Goal: Task Accomplishment & Management: Manage account settings

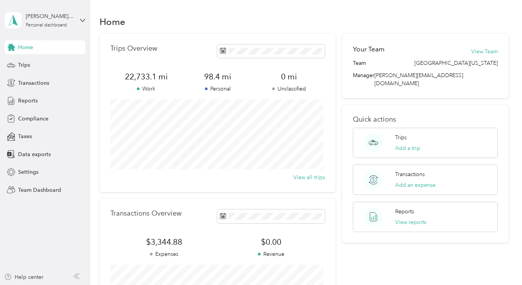
click at [47, 24] on div "Personal dashboard" at bounding box center [46, 25] width 41 height 5
click at [39, 60] on div "Team dashboard" at bounding box center [32, 63] width 41 height 8
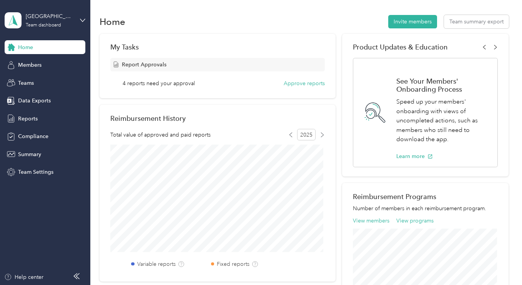
click at [33, 67] on span "Members" at bounding box center [29, 65] width 23 height 8
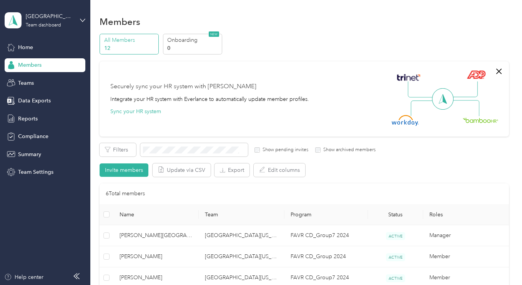
scroll to position [178, 0]
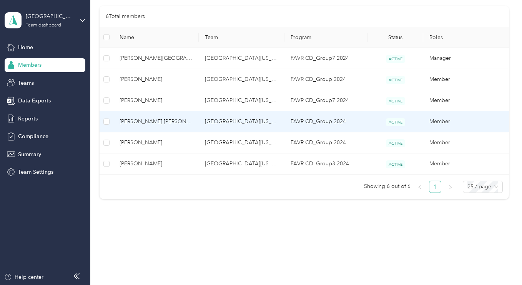
click at [140, 121] on span "[PERSON_NAME] [PERSON_NAME]" at bounding box center [155, 122] width 73 height 8
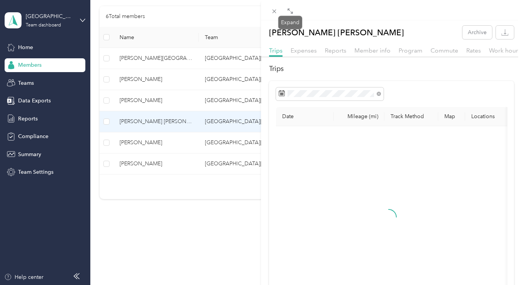
click at [289, 9] on icon at bounding box center [288, 9] width 2 height 2
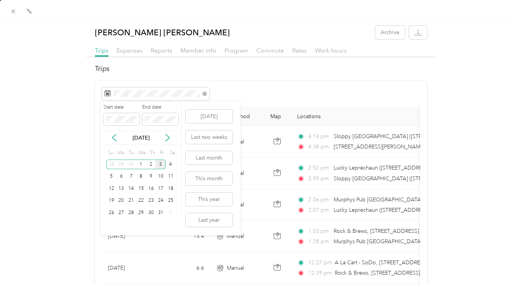
click at [149, 164] on div "2" at bounding box center [151, 165] width 10 height 10
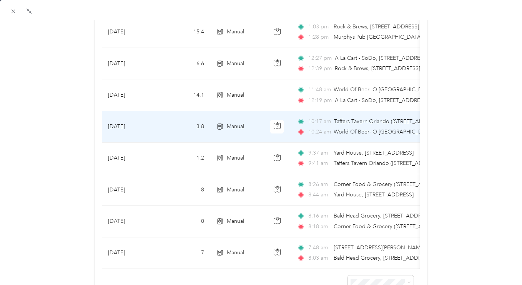
scroll to position [256, 0]
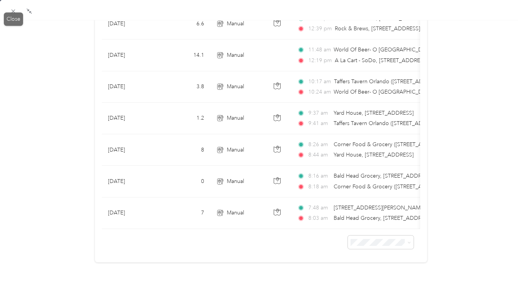
click at [11, 14] on icon at bounding box center [13, 11] width 7 height 7
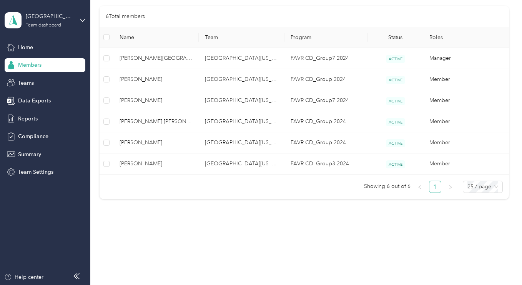
scroll to position [104, 0]
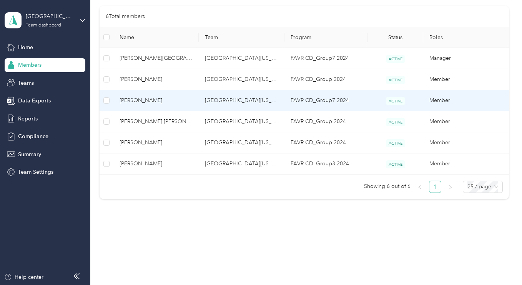
click at [126, 100] on span "[PERSON_NAME]" at bounding box center [155, 100] width 73 height 8
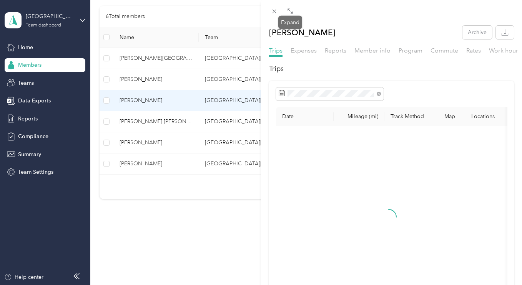
click at [292, 12] on icon at bounding box center [290, 11] width 6 height 6
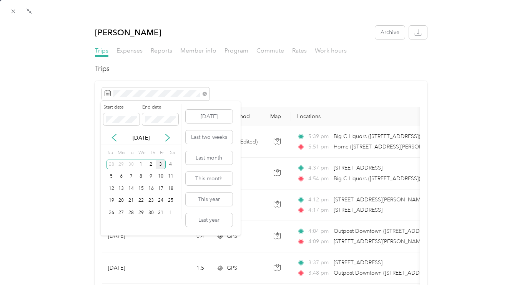
click at [150, 167] on div "2" at bounding box center [151, 165] width 10 height 10
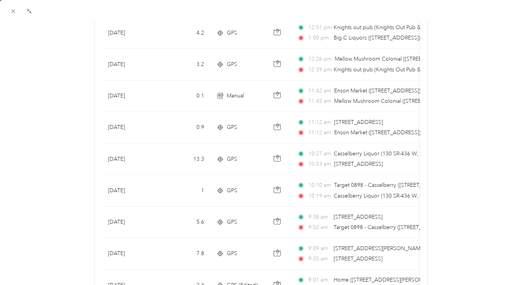
scroll to position [699, 0]
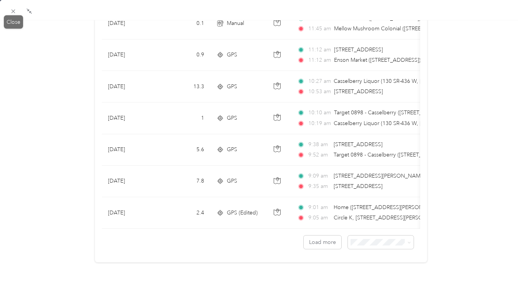
click at [11, 10] on icon at bounding box center [13, 11] width 7 height 7
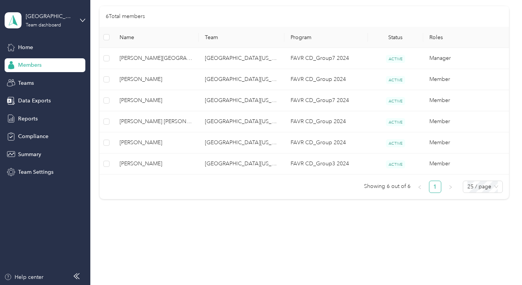
scroll to position [104, 0]
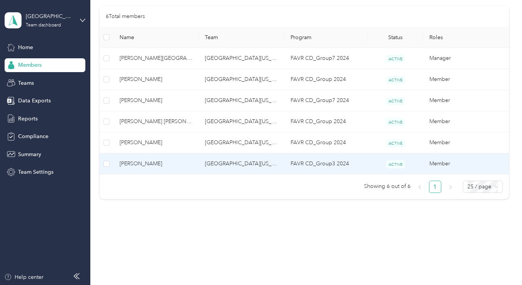
click at [127, 167] on span "[PERSON_NAME]" at bounding box center [155, 164] width 73 height 8
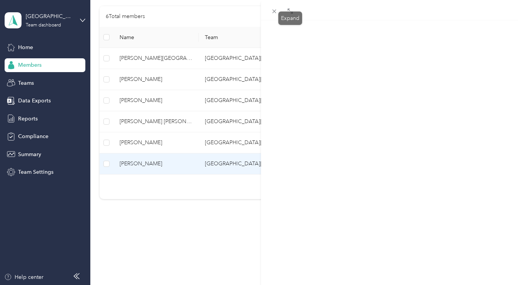
click at [292, 13] on icon at bounding box center [291, 12] width 2 height 2
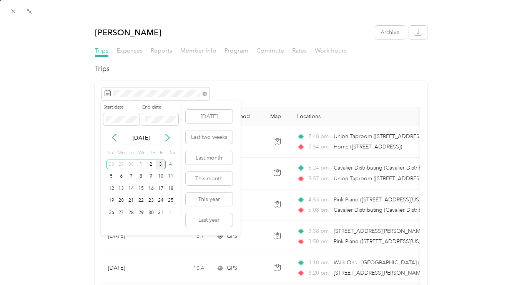
click at [150, 165] on div "2" at bounding box center [151, 165] width 10 height 10
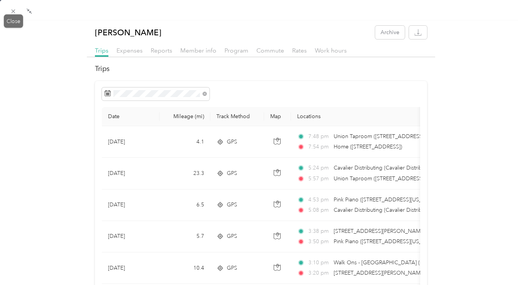
click at [13, 12] on icon at bounding box center [14, 12] width 4 height 4
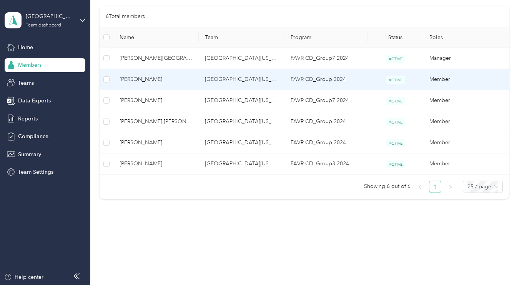
click at [136, 80] on span "[PERSON_NAME]" at bounding box center [155, 79] width 73 height 8
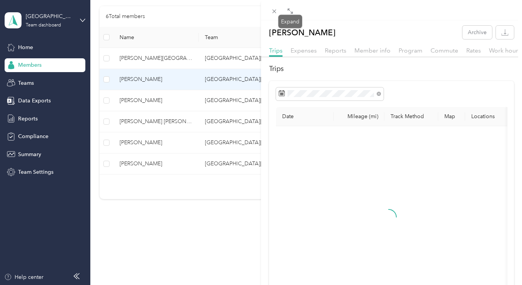
click at [291, 10] on icon at bounding box center [290, 11] width 6 height 6
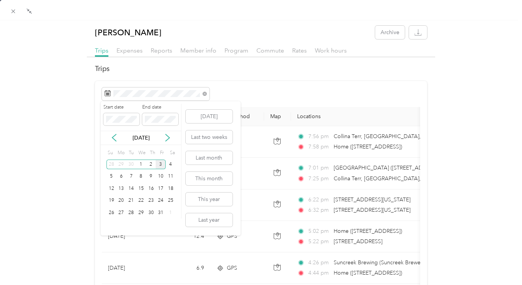
click at [154, 166] on div "2" at bounding box center [151, 165] width 10 height 10
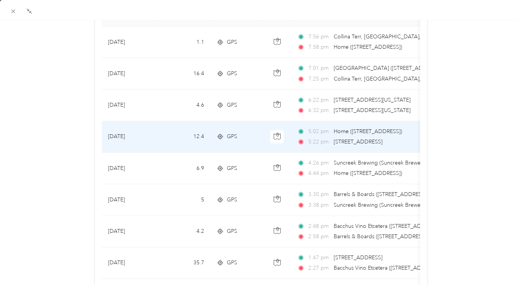
scroll to position [61, 0]
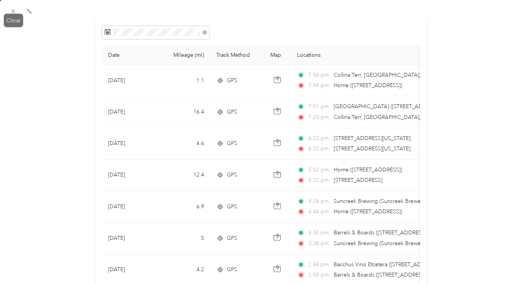
click at [12, 12] on icon at bounding box center [13, 11] width 7 height 7
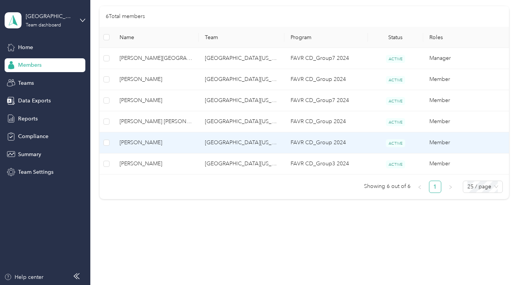
click at [127, 143] on span "[PERSON_NAME]" at bounding box center [155, 143] width 73 height 8
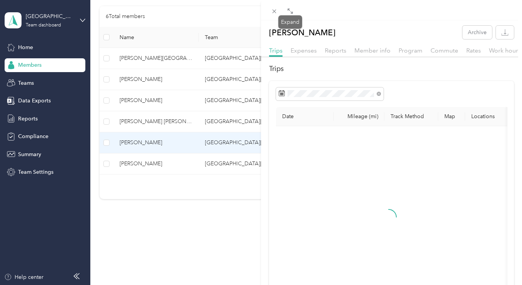
click at [292, 12] on icon at bounding box center [291, 12] width 2 height 2
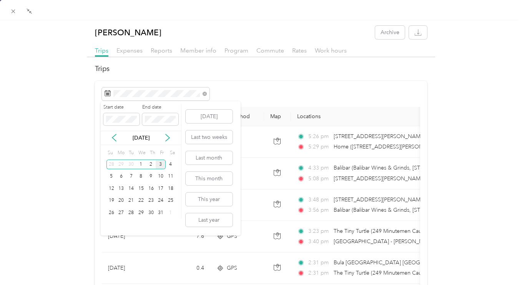
click at [151, 166] on div "2" at bounding box center [151, 165] width 10 height 10
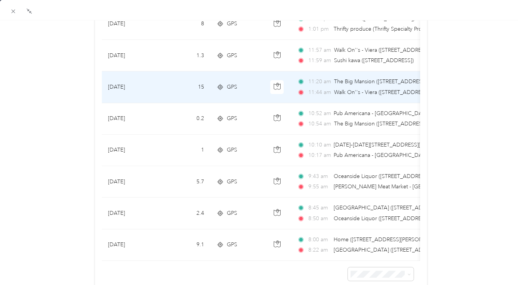
scroll to position [383, 0]
